Goal: Find specific page/section: Find specific page/section

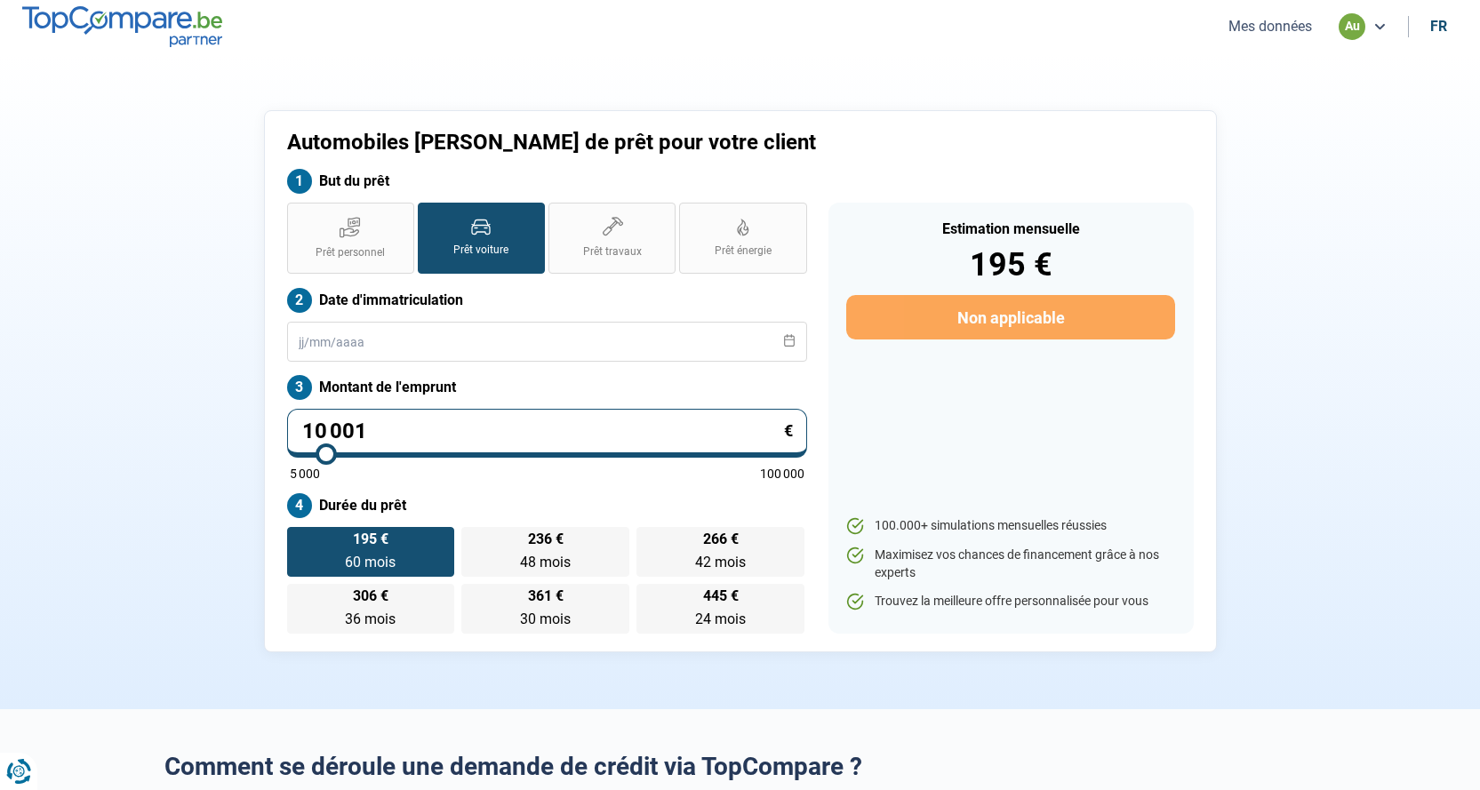
click at [1262, 28] on button "Mes données" at bounding box center [1270, 26] width 94 height 19
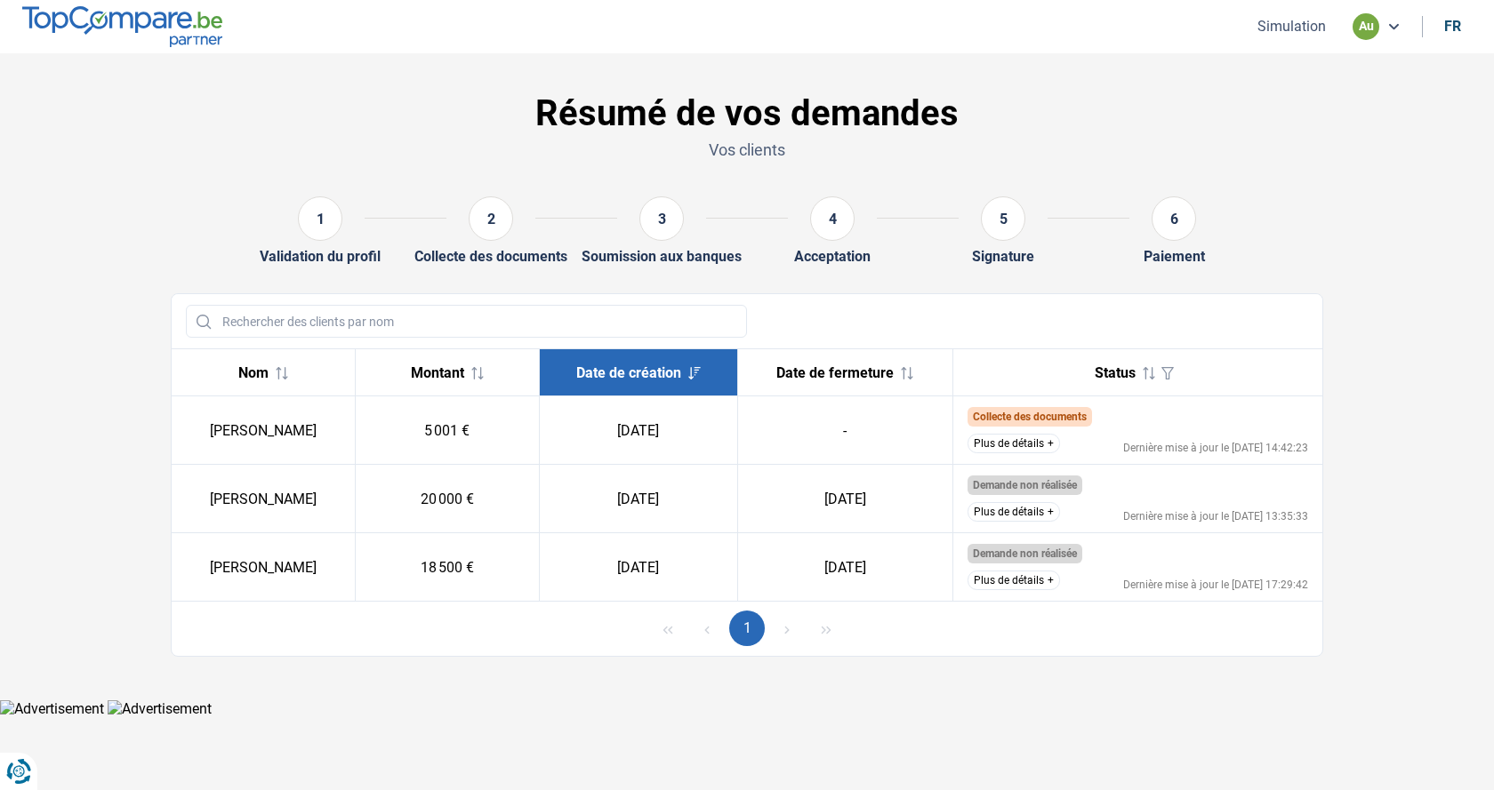
click at [1046, 447] on button "Plus de détails" at bounding box center [1013, 444] width 92 height 20
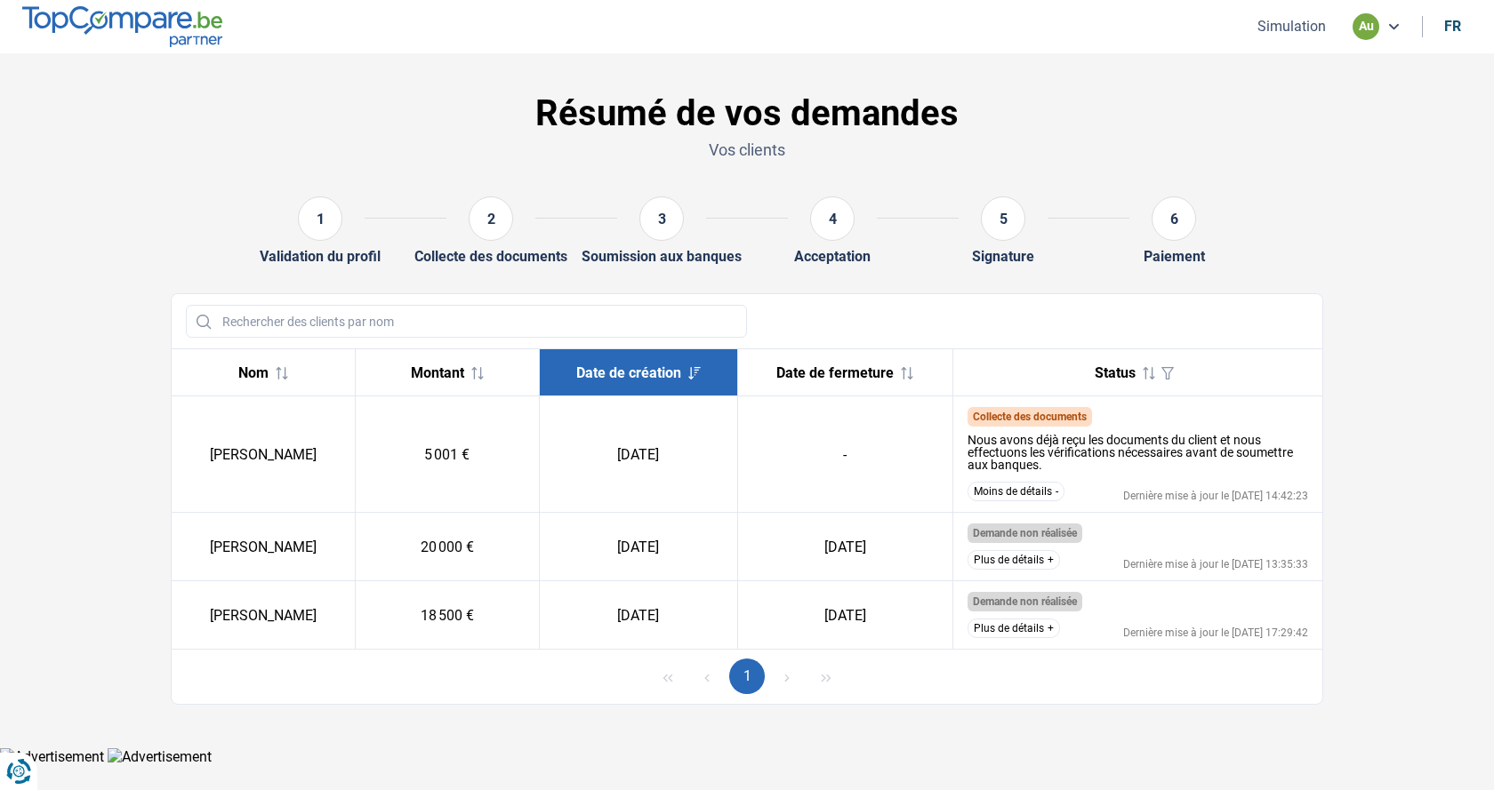
click at [1046, 493] on button "Moins de détails" at bounding box center [1015, 492] width 97 height 20
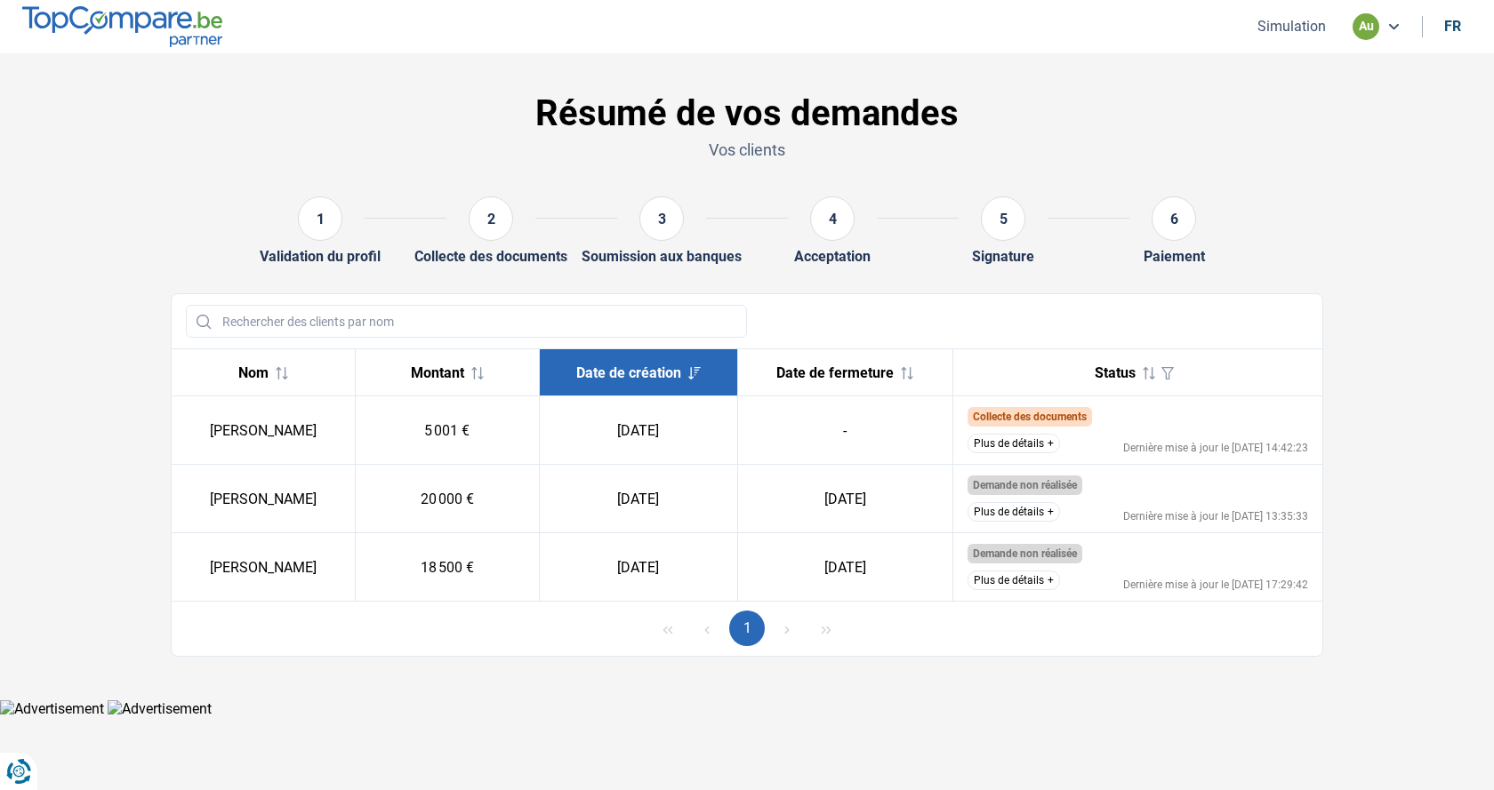
click at [1030, 517] on button "Plus de détails" at bounding box center [1013, 512] width 92 height 20
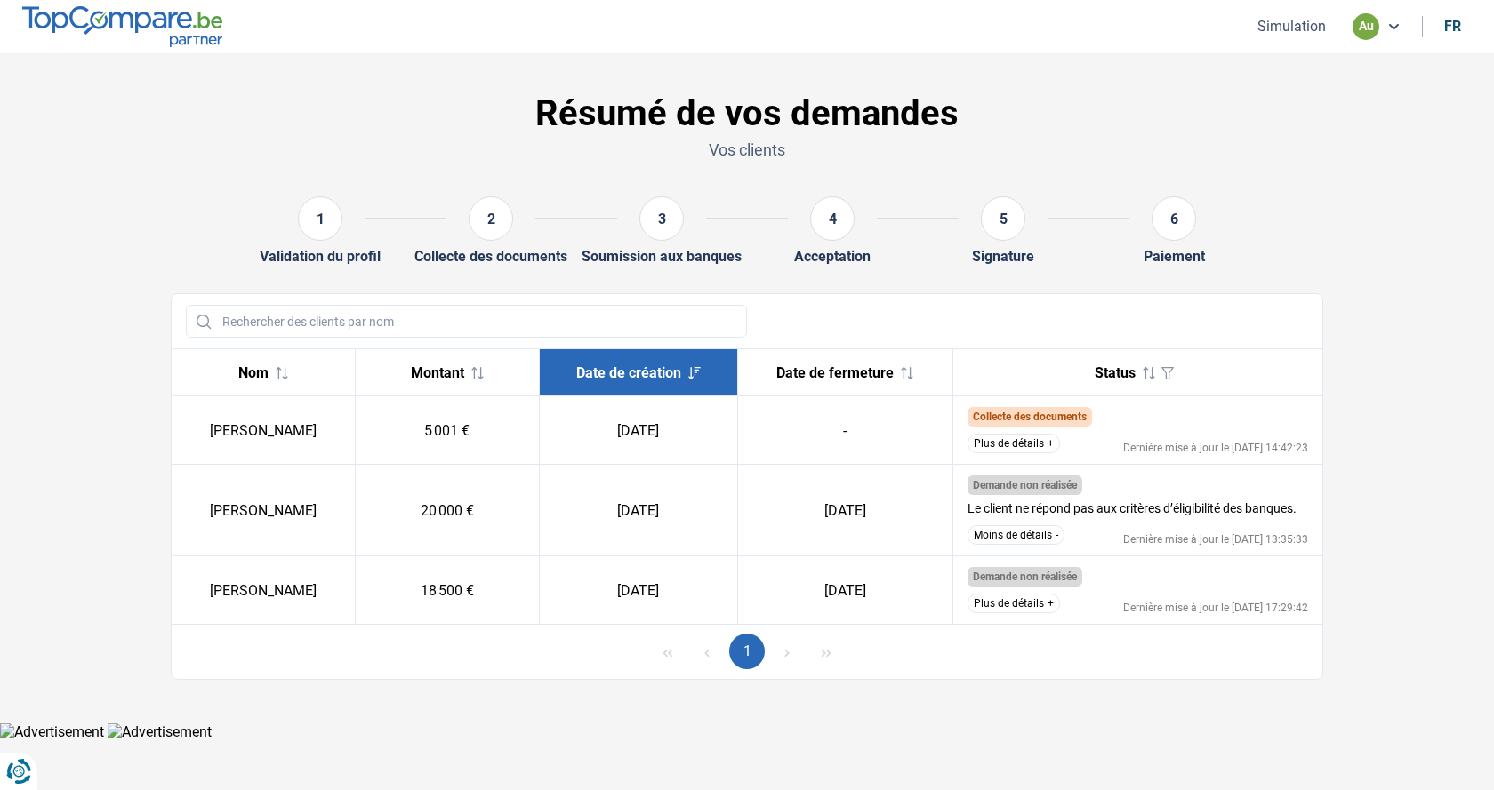
click at [1036, 606] on button "Plus de détails" at bounding box center [1013, 604] width 92 height 20
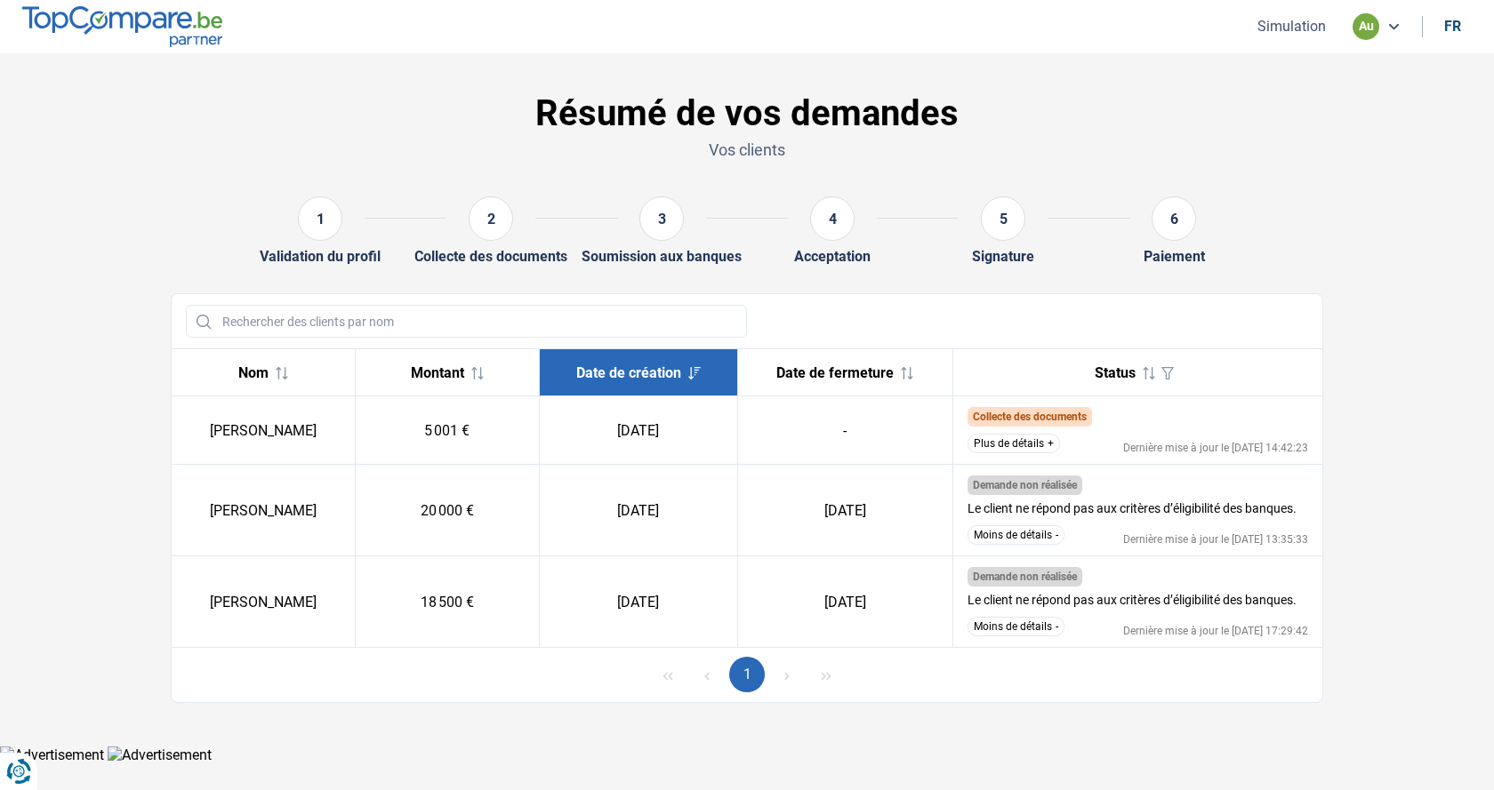
click at [1042, 446] on button "Plus de détails" at bounding box center [1013, 444] width 92 height 20
